Goal: Task Accomplishment & Management: Manage account settings

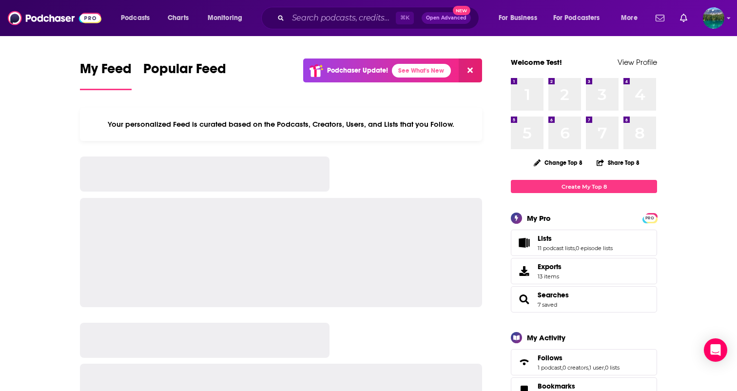
click at [254, 69] on div "My Feed Popular Feed Podchaser Update! See What's New" at bounding box center [281, 75] width 402 height 34
click at [179, 26] on div "Podcasts Charts Monitoring ⌘ K Open Advanced New For Business For Podcasters Mo…" at bounding box center [380, 18] width 533 height 22
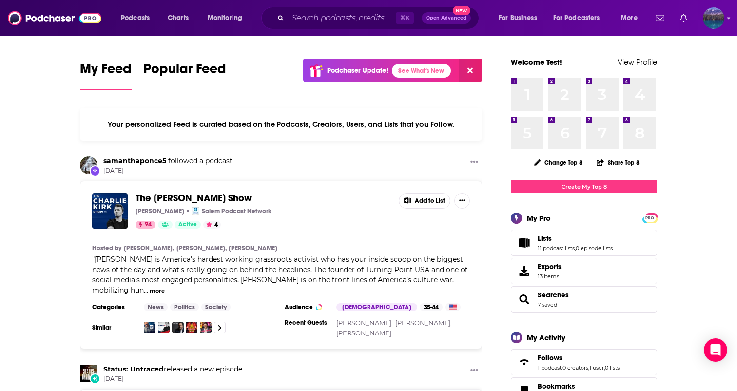
click at [720, 21] on img "Logged in as SamTest2341" at bounding box center [713, 17] width 21 height 21
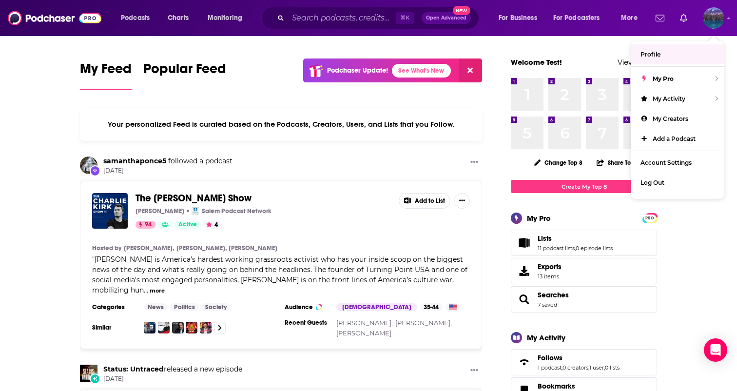
click at [664, 49] on link "Profile" at bounding box center [678, 54] width 94 height 20
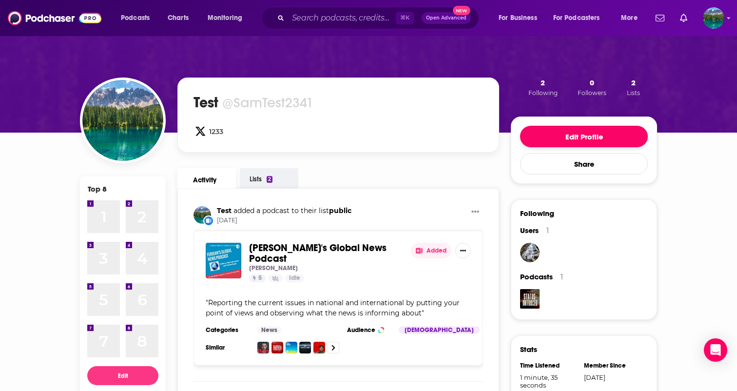
click at [602, 144] on button "Edit Profile" at bounding box center [584, 136] width 128 height 21
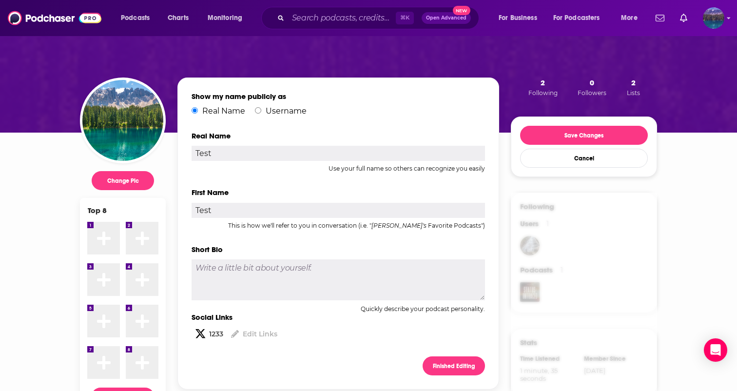
click at [707, 19] on img "Logged in as SamTest2341" at bounding box center [713, 17] width 21 height 21
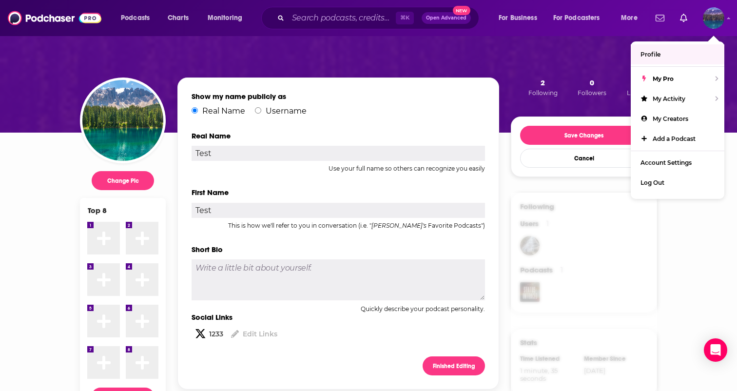
click at [654, 60] on link "Profile" at bounding box center [678, 54] width 94 height 20
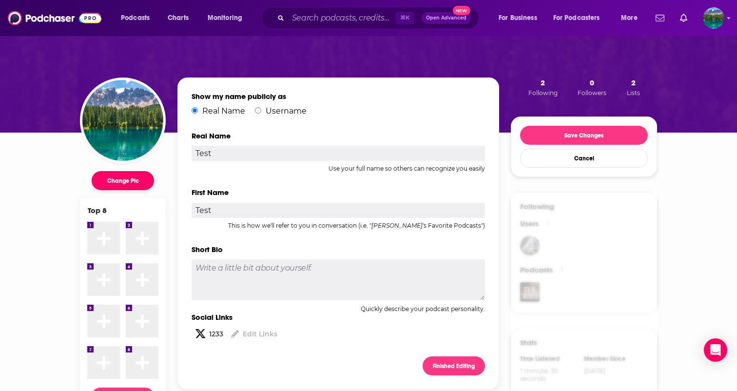
click at [124, 174] on button "Change Pic" at bounding box center [123, 180] width 62 height 19
click at [725, 14] on div "Podcasts Charts Monitoring ⌘ K Open Advanced New For Business For Podcasters Mo…" at bounding box center [368, 18] width 737 height 36
click at [717, 22] on img "Logged in as SamTest2341" at bounding box center [713, 17] width 21 height 21
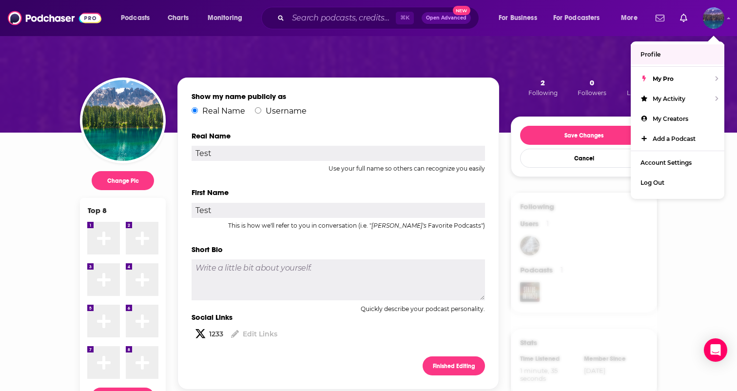
click at [652, 55] on span "Profile" at bounding box center [651, 54] width 20 height 7
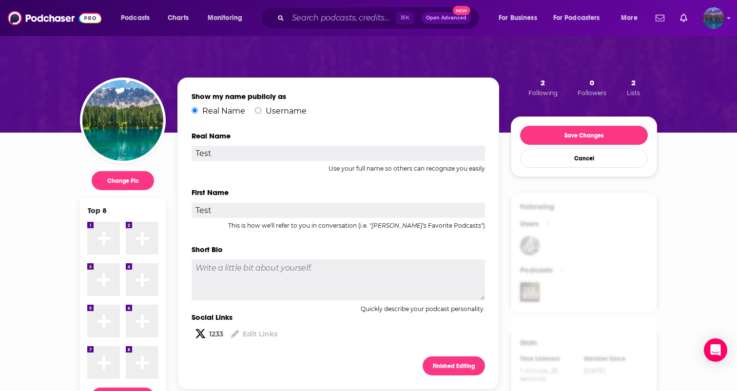
click at [721, 22] on img "Logged in as SamTest2341" at bounding box center [713, 17] width 21 height 21
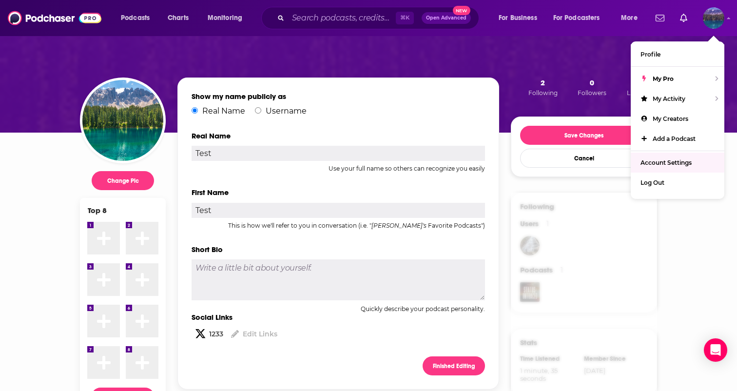
click at [658, 160] on span "Account Settings" at bounding box center [666, 162] width 51 height 7
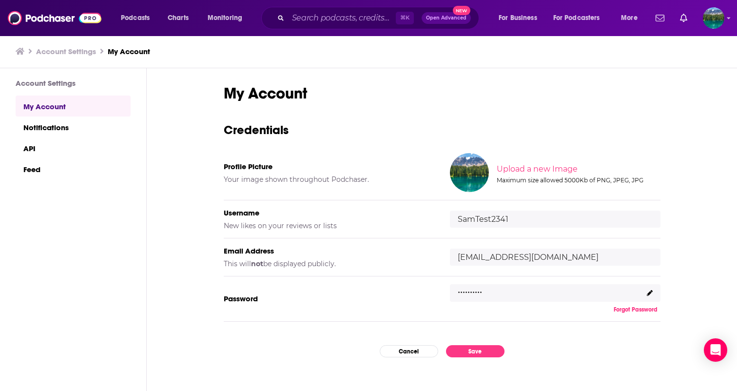
click at [544, 171] on input "file" at bounding box center [578, 169] width 486 height 44
click at [533, 163] on input "file" at bounding box center [578, 169] width 486 height 44
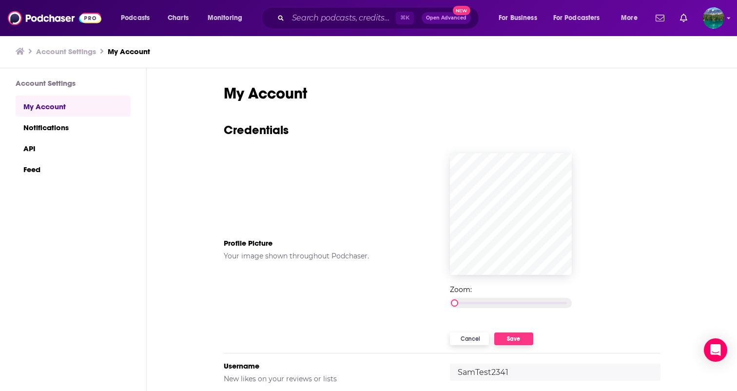
click at [506, 339] on button "Save" at bounding box center [513, 338] width 39 height 13
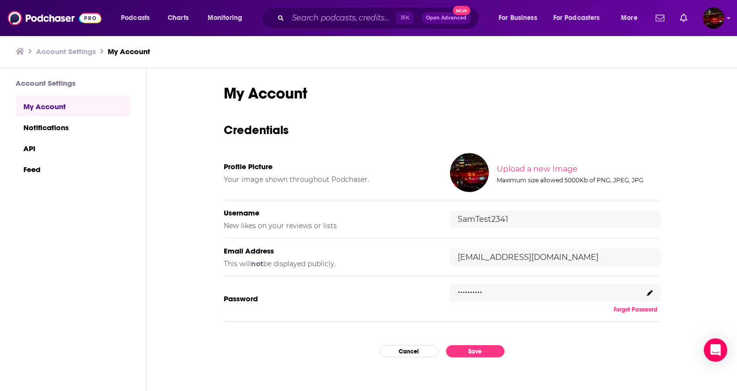
click at [571, 180] on div "Maximum size allowed 5000Kb of PNG, JPEG, JPG" at bounding box center [578, 179] width 162 height 7
